Goal: Task Accomplishment & Management: Manage account settings

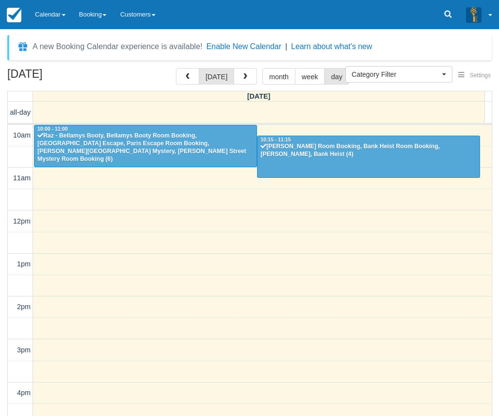
select select
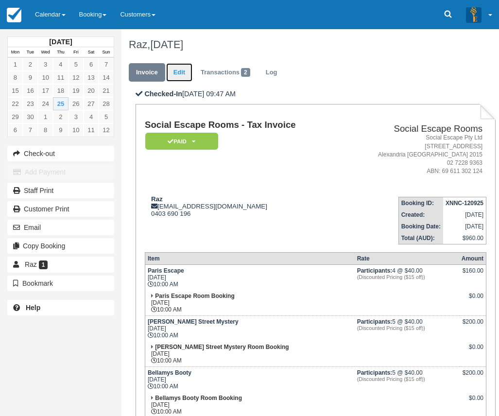
click at [179, 68] on link "Edit" at bounding box center [179, 72] width 26 height 19
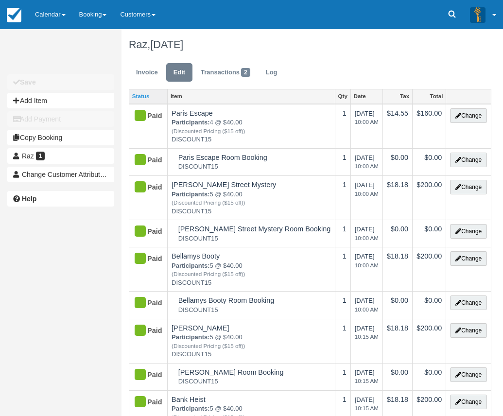
type input "0403 690 196"
click at [50, 103] on button "Add Item" at bounding box center [60, 101] width 107 height 16
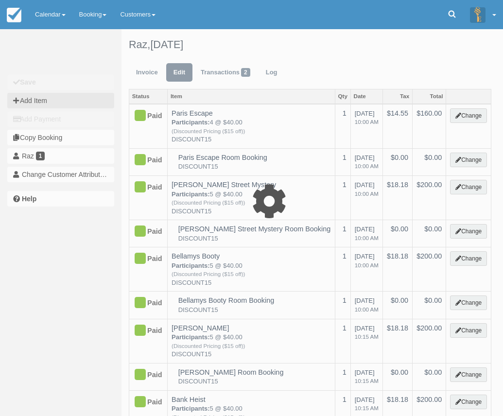
type input "0.00"
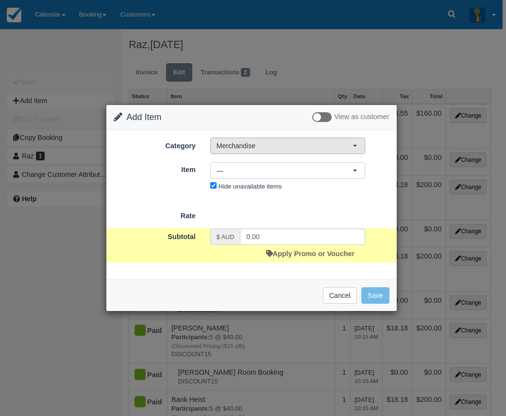
click at [273, 151] on button "Merchandise" at bounding box center [287, 146] width 155 height 17
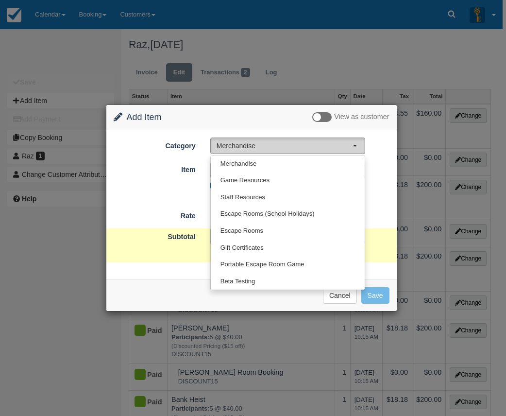
click at [271, 147] on span "Merchandise" at bounding box center [285, 146] width 136 height 10
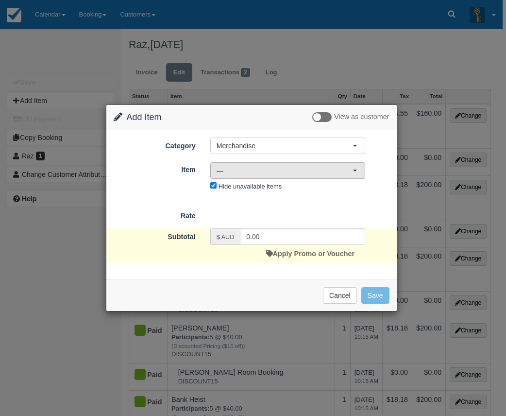
click at [262, 168] on span "—" at bounding box center [285, 171] width 136 height 10
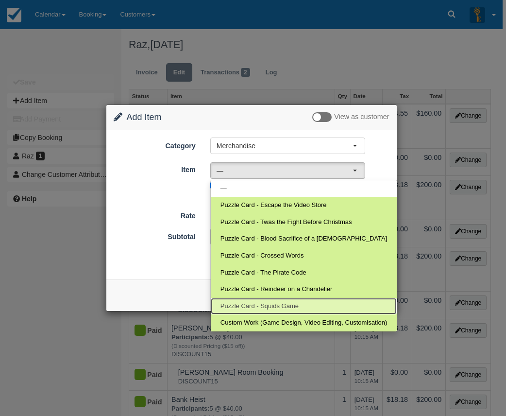
click at [275, 302] on span "Puzzle Card - Squids Game" at bounding box center [260, 306] width 78 height 9
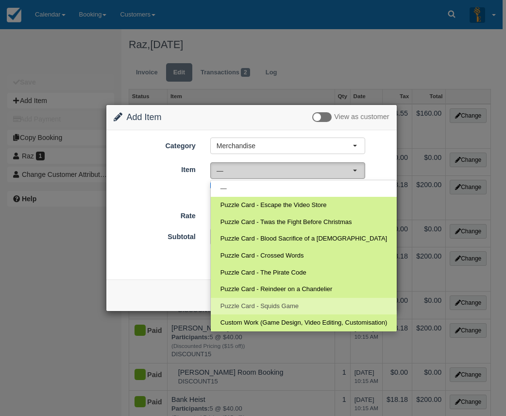
select select "76"
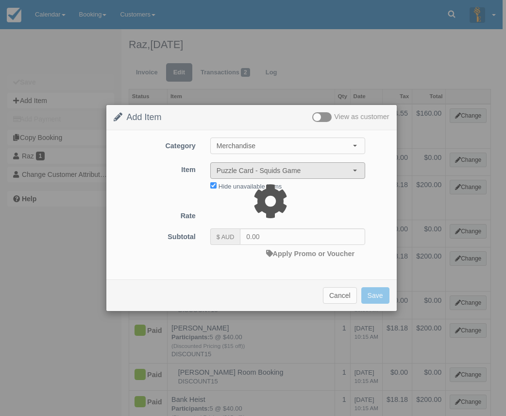
type input "13.95"
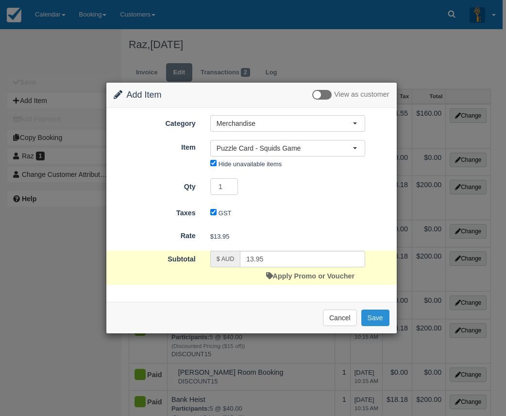
click at [375, 320] on button "Save" at bounding box center [376, 318] width 28 height 17
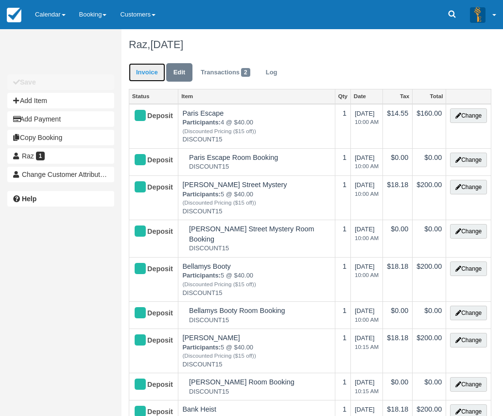
click at [148, 70] on link "Invoice" at bounding box center [147, 72] width 36 height 19
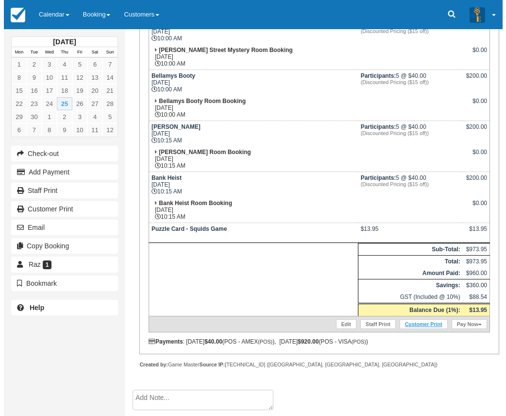
scroll to position [389, 0]
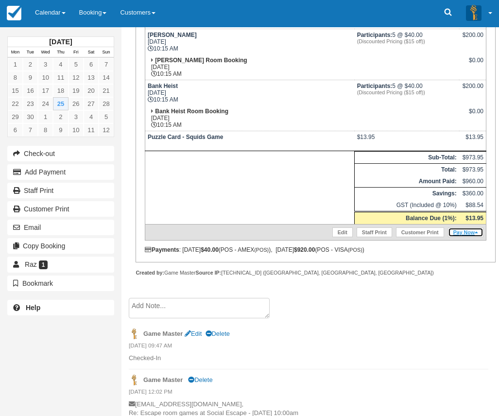
click at [469, 233] on link "Pay Now" at bounding box center [465, 232] width 35 height 10
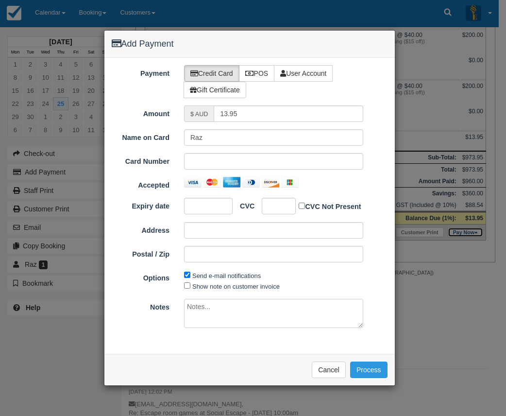
type input "25/09/2025"
click at [262, 76] on label "POS" at bounding box center [257, 73] width 36 height 17
radio input "true"
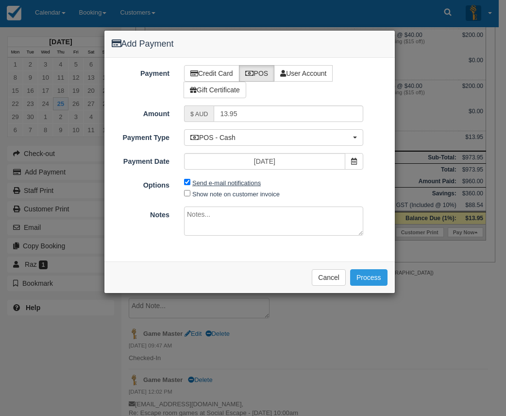
click at [220, 185] on label "Send e-mail notifications" at bounding box center [226, 182] width 69 height 7
click at [190, 185] on input "Send e-mail notifications" at bounding box center [187, 182] width 6 height 6
checkbox input "false"
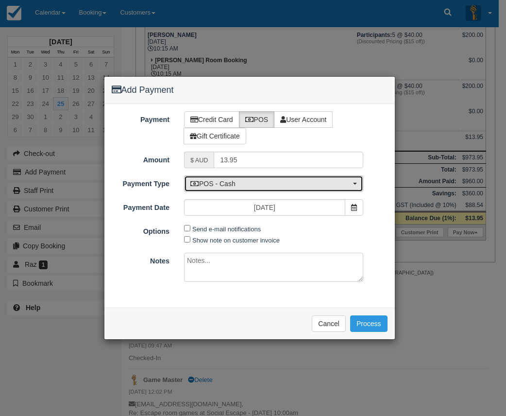
click at [245, 185] on span "POS - Cash" at bounding box center [270, 184] width 160 height 10
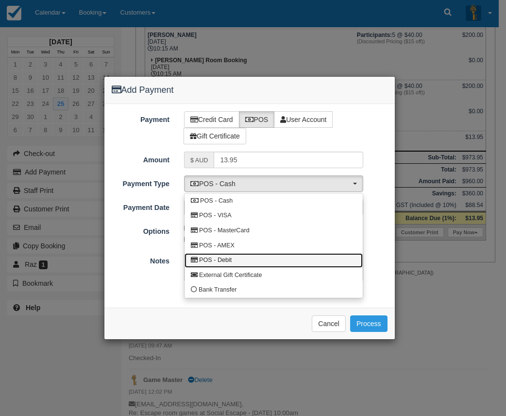
click at [241, 258] on link "POS - Debit" at bounding box center [274, 260] width 178 height 15
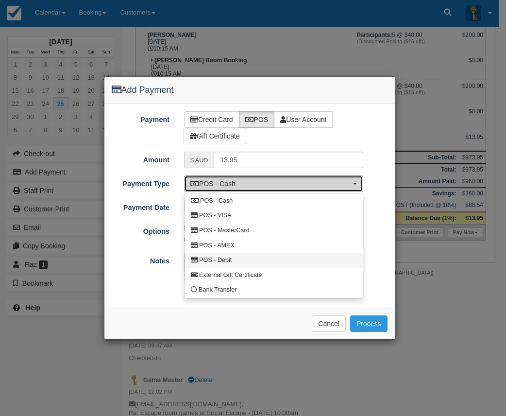
select select "DEBIT"
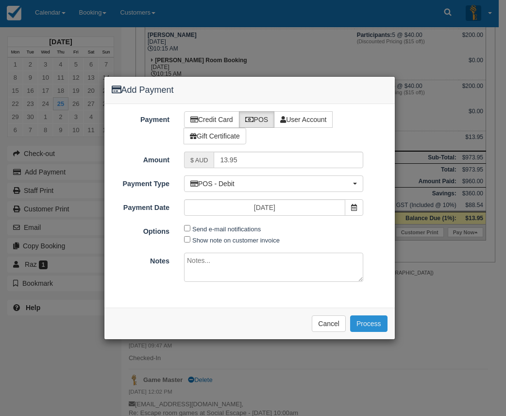
click at [362, 323] on button "Process" at bounding box center [368, 323] width 37 height 17
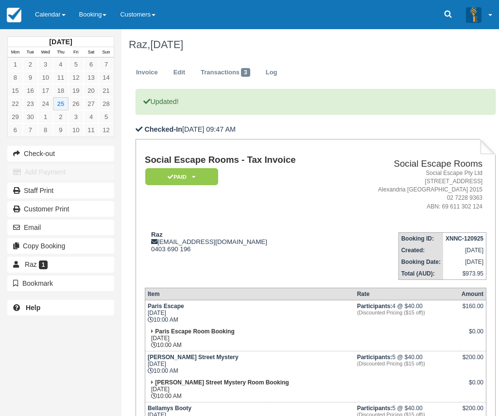
click at [262, 103] on p "Updated!" at bounding box center [316, 102] width 360 height 26
